Goal: Task Accomplishment & Management: Use online tool/utility

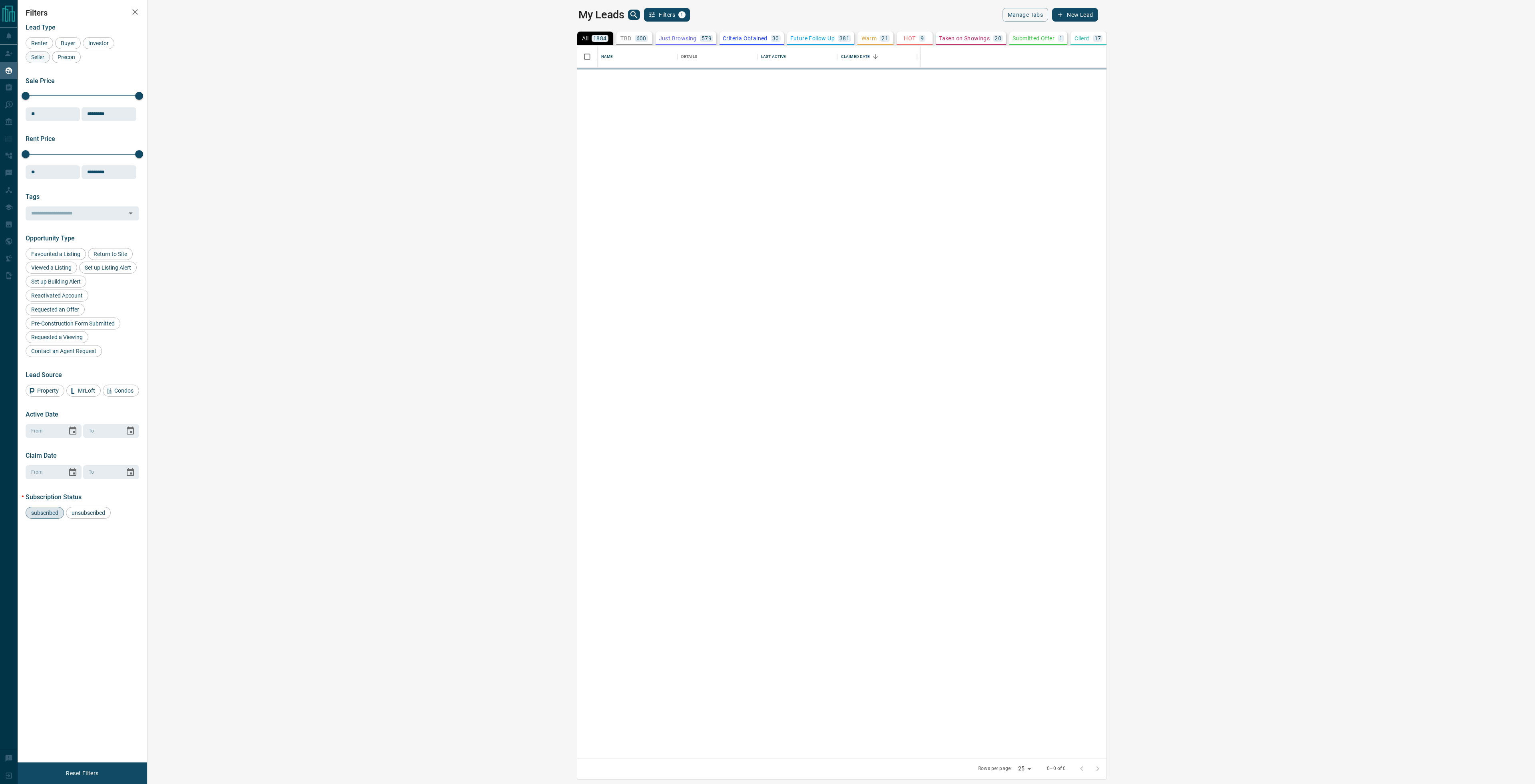
scroll to position [707, 1377]
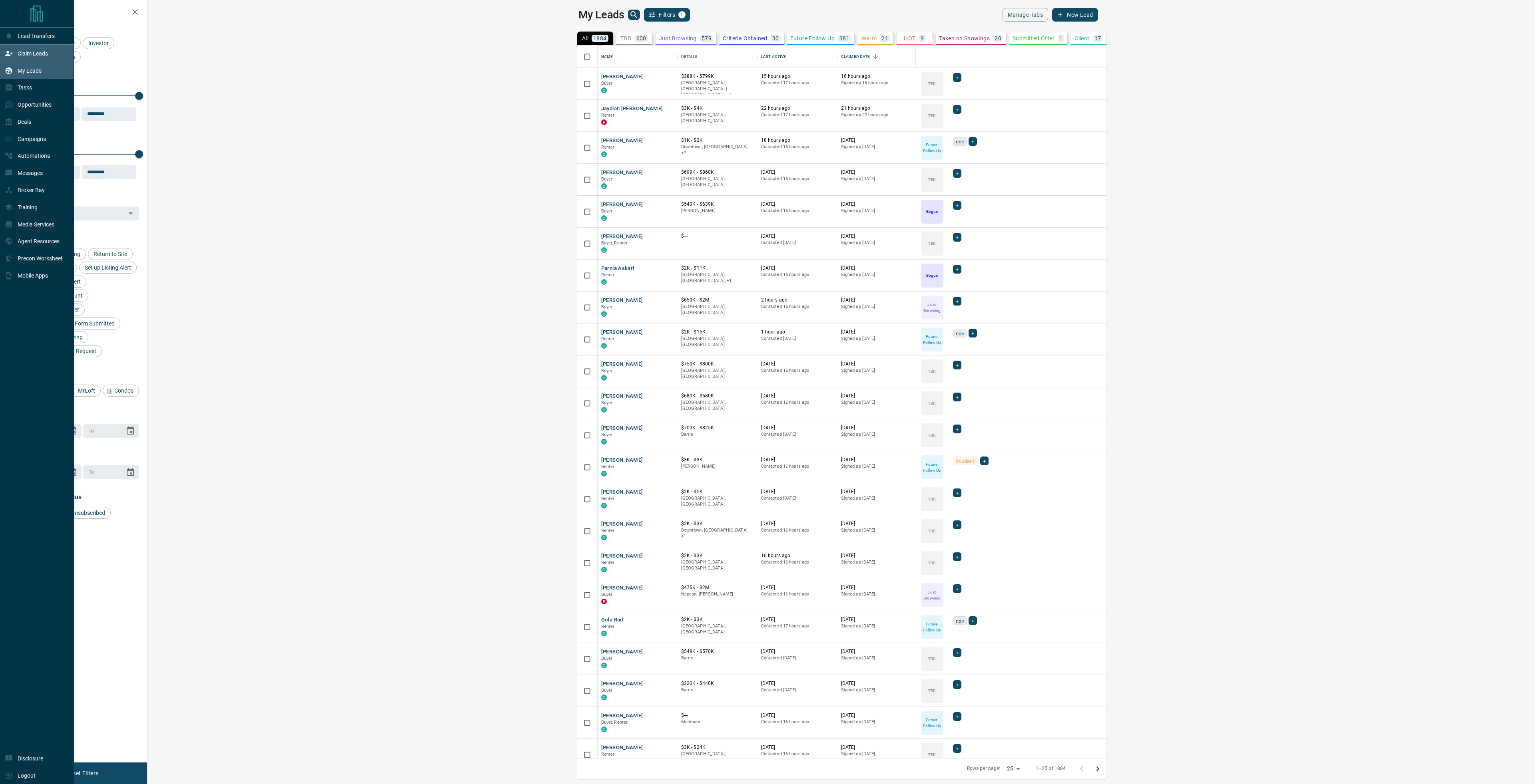
click at [21, 56] on p "Claim Leads" at bounding box center [32, 53] width 31 height 6
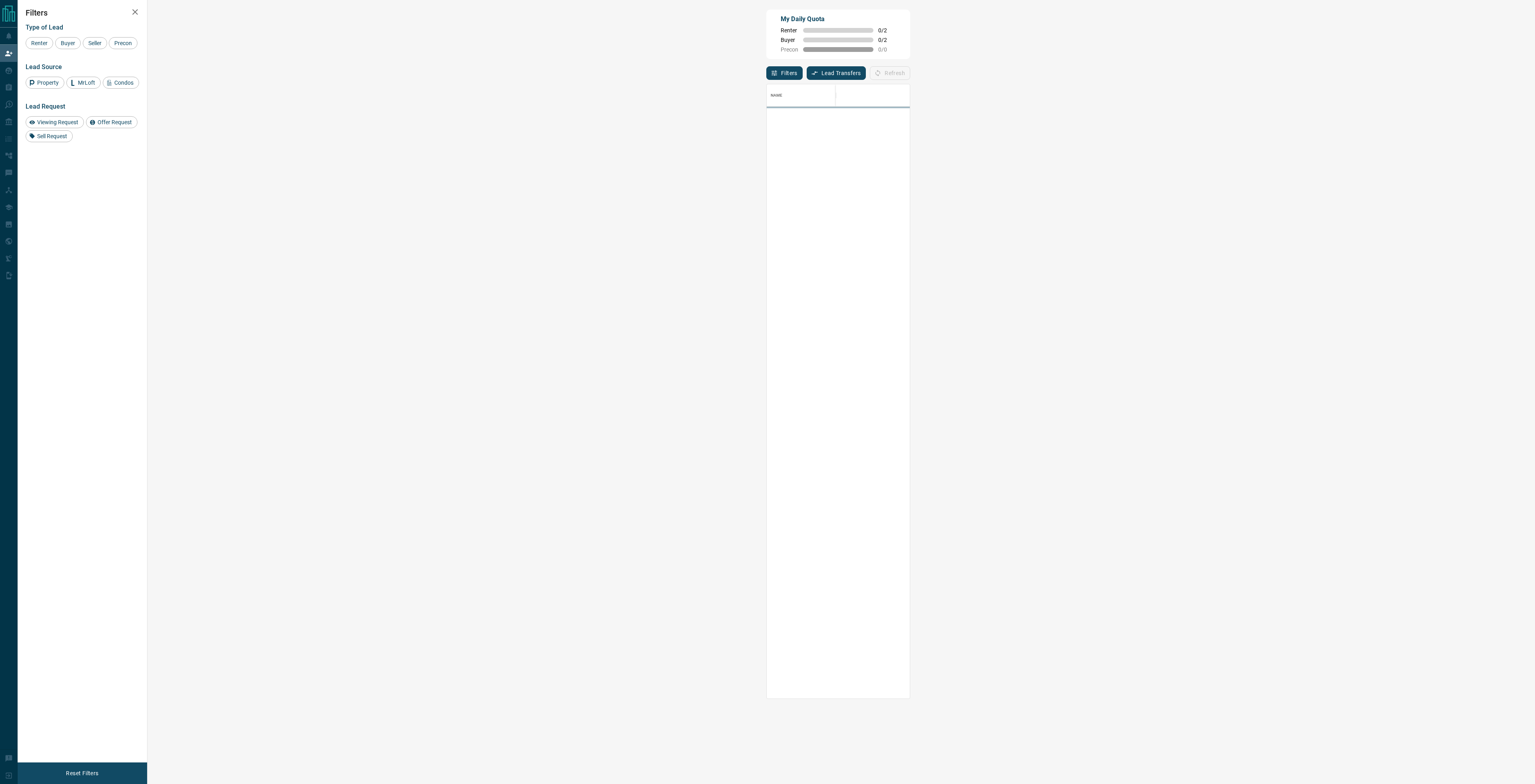
scroll to position [609, 1364]
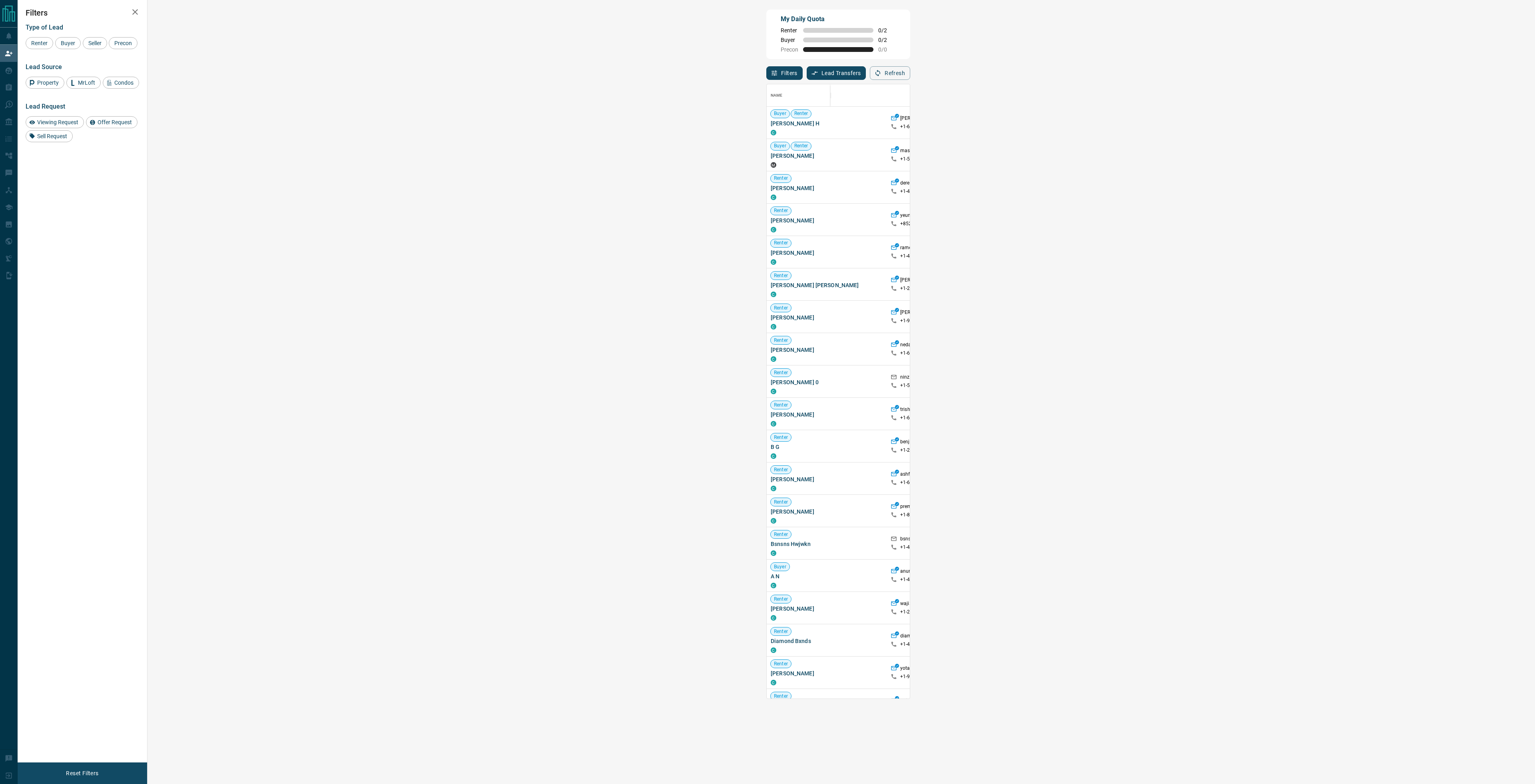
click at [1276, 512] on strong "( 1 )" at bounding box center [1279, 511] width 6 height 6
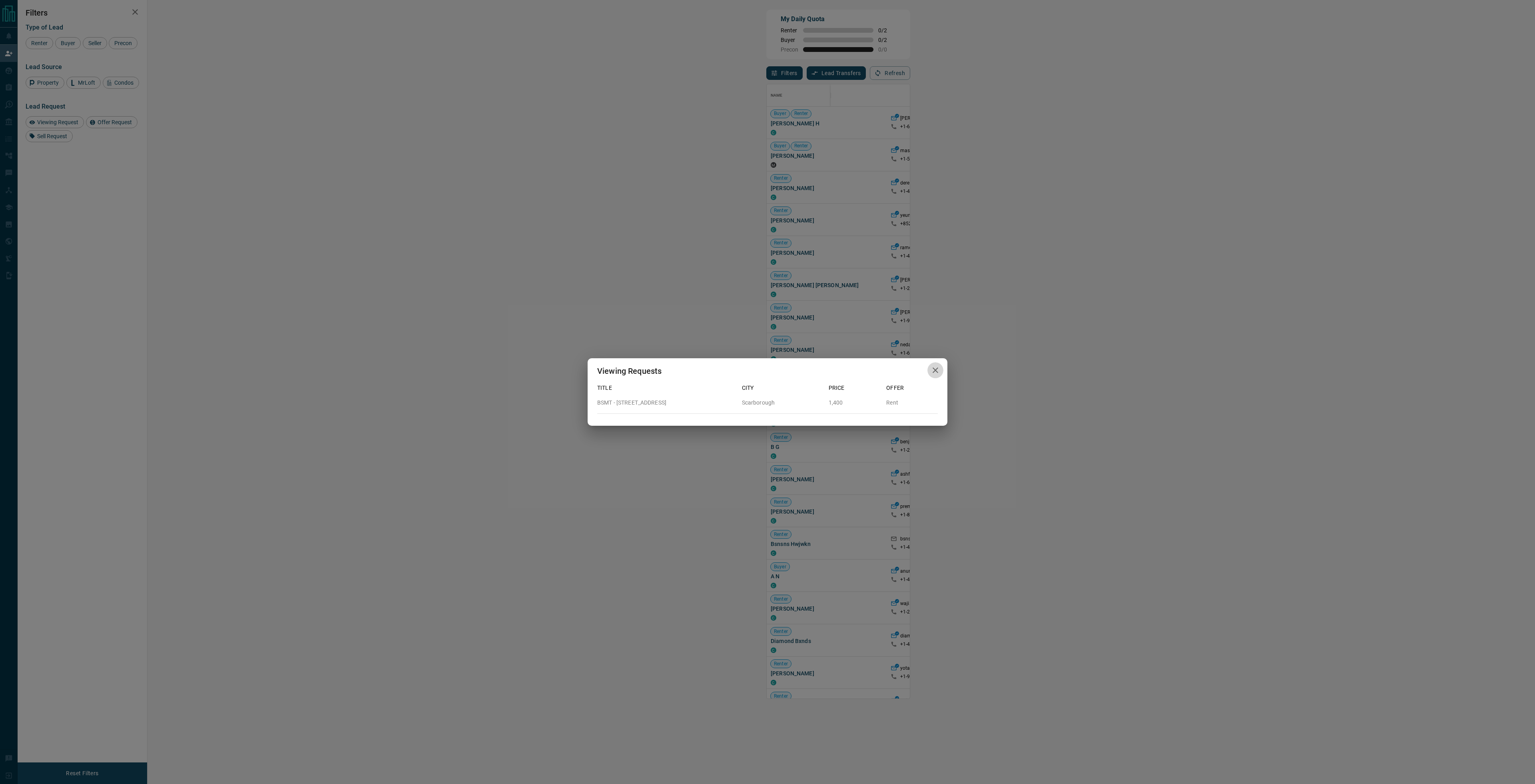
click at [937, 367] on icon "button" at bounding box center [935, 371] width 9 height 9
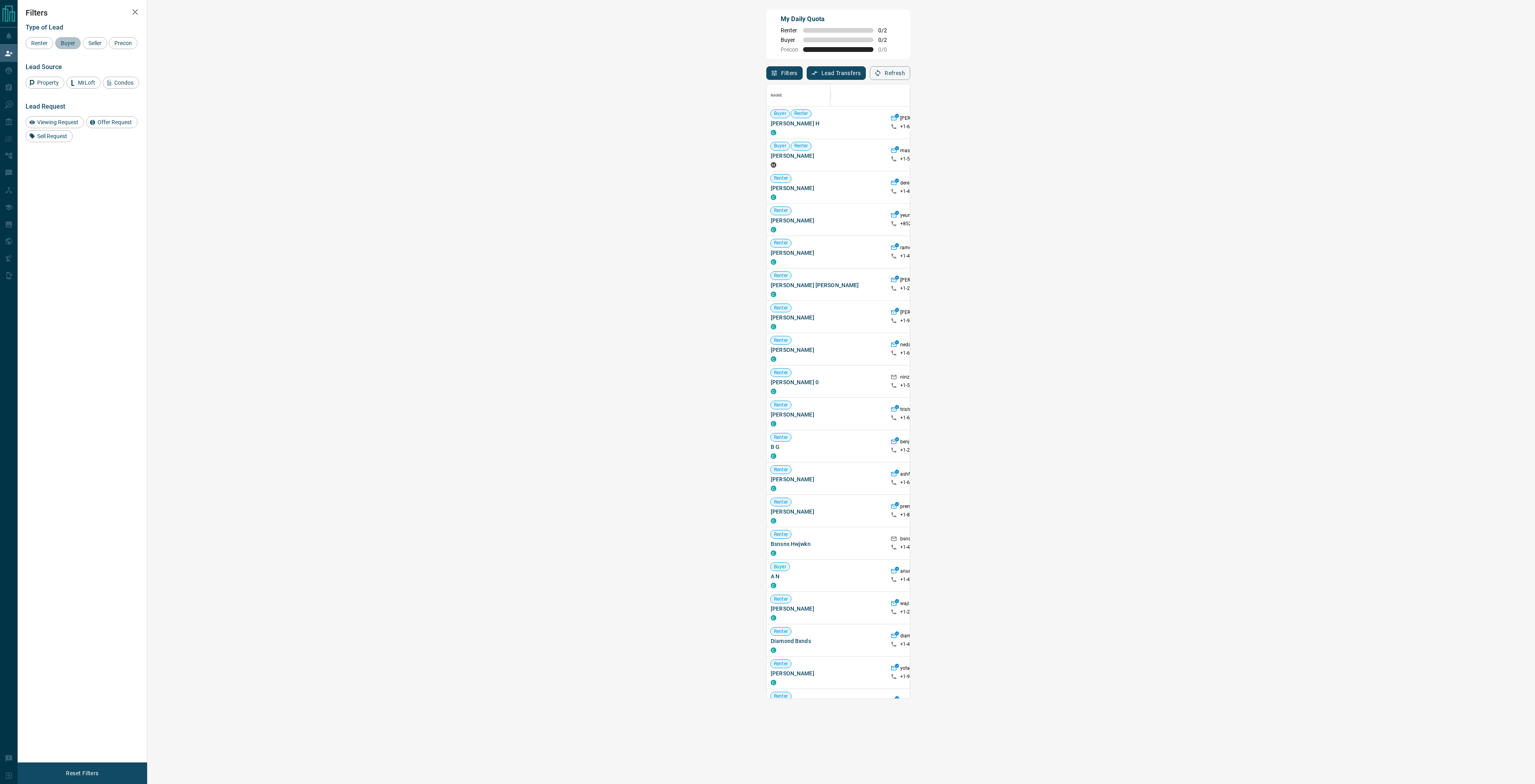
click at [67, 46] on div "Buyer" at bounding box center [69, 43] width 26 height 12
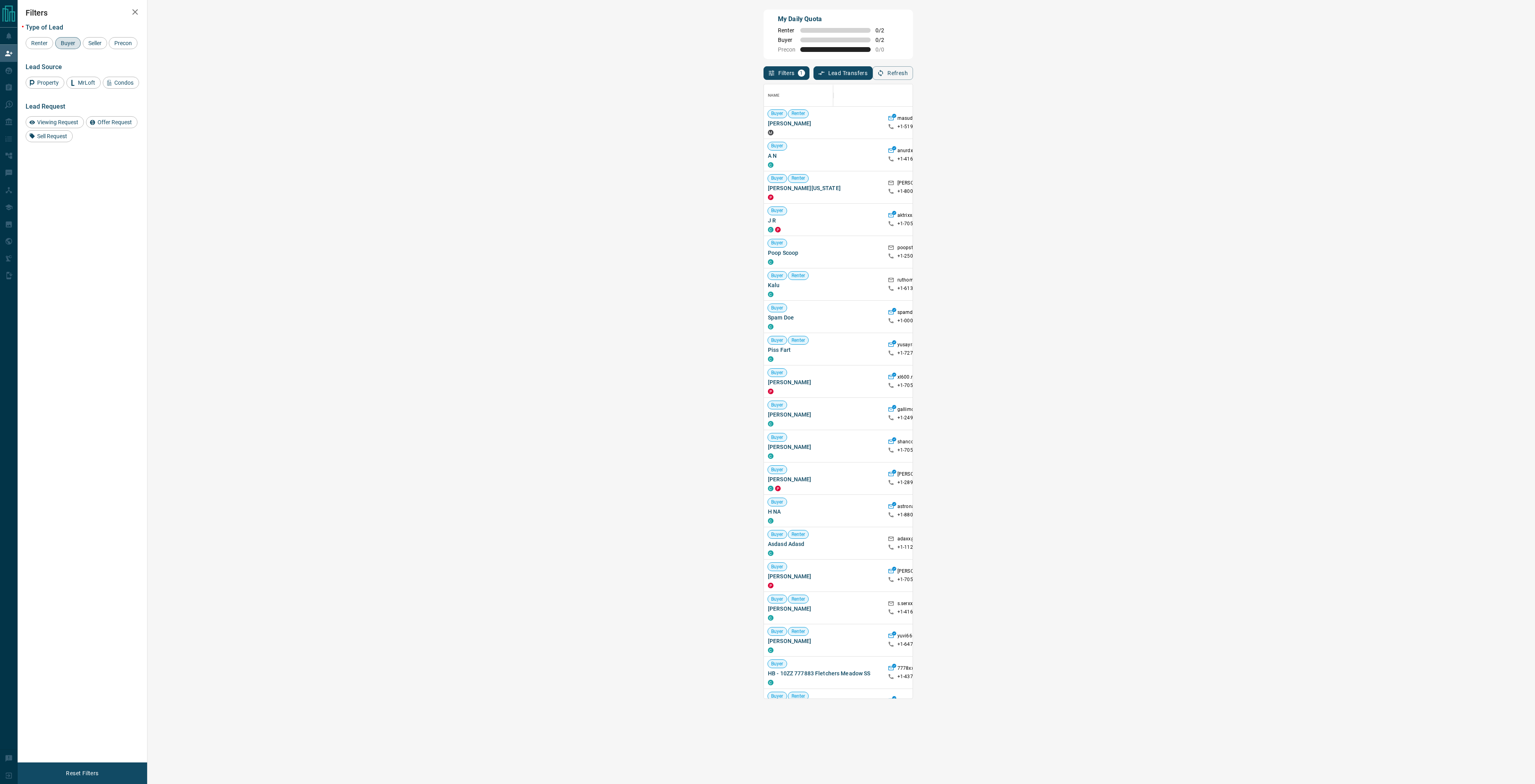
click at [69, 45] on span "Buyer" at bounding box center [69, 43] width 20 height 6
